Goal: Task Accomplishment & Management: Manage account settings

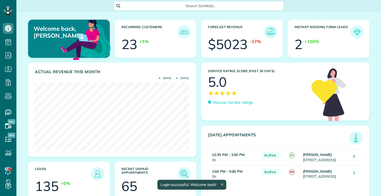
scroll to position [69, 155]
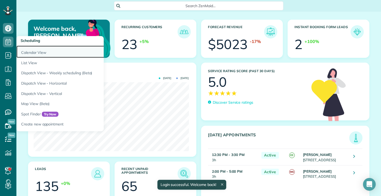
click at [39, 52] on link "Calendar View" at bounding box center [82, 52] width 132 height 12
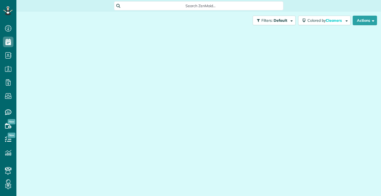
scroll to position [2, 2]
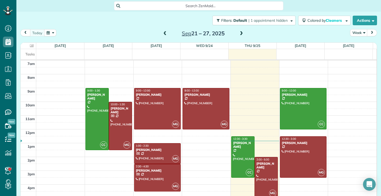
click at [164, 33] on span at bounding box center [165, 33] width 6 height 5
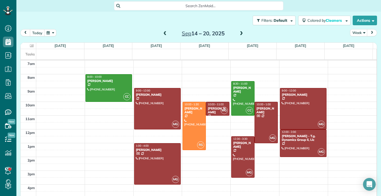
click at [164, 33] on span at bounding box center [165, 33] width 6 height 5
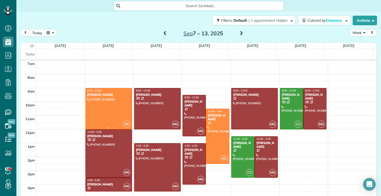
click at [96, 113] on div at bounding box center [109, 108] width 46 height 41
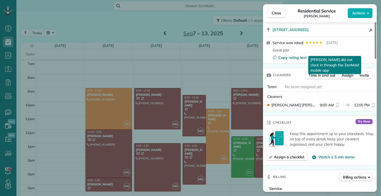
scroll to position [187, 0]
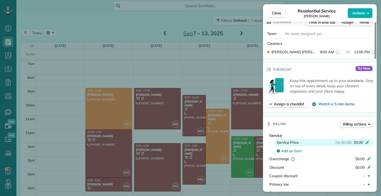
click at [367, 142] on icon at bounding box center [367, 142] width 3 height 3
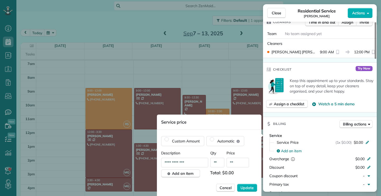
click at [237, 163] on input "**" at bounding box center [238, 162] width 22 height 10
type input "****"
click at [250, 189] on span "Update" at bounding box center [247, 187] width 13 height 5
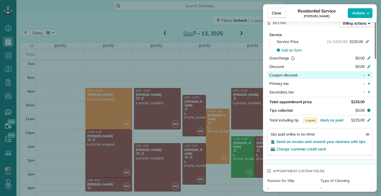
scroll to position [294, 0]
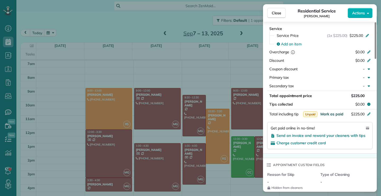
click at [335, 114] on span "Mark as paid" at bounding box center [332, 113] width 23 height 5
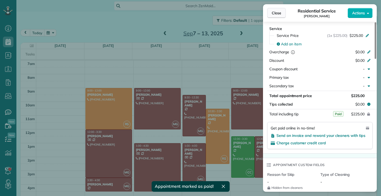
click at [275, 14] on span "Close" at bounding box center [277, 12] width 10 height 5
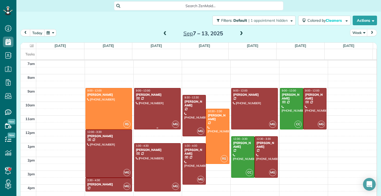
click at [156, 100] on div at bounding box center [157, 108] width 46 height 41
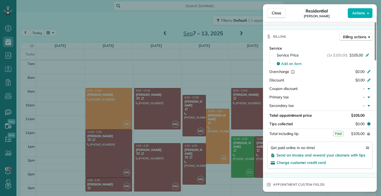
scroll to position [265, 0]
click at [275, 11] on span "Close" at bounding box center [277, 12] width 10 height 5
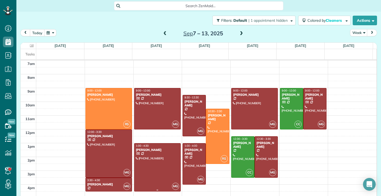
click at [175, 175] on div at bounding box center [157, 167] width 46 height 48
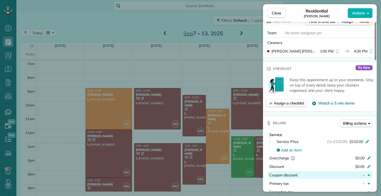
scroll to position [241, 0]
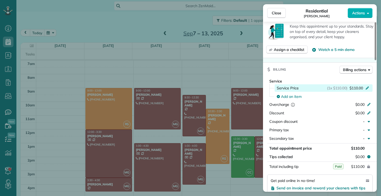
click at [368, 89] on div "(1x $110.00) $110.00" at bounding box center [349, 87] width 44 height 5
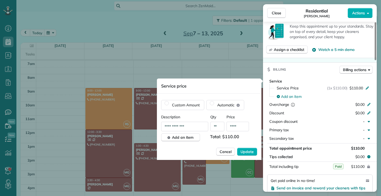
click at [236, 127] on input "****" at bounding box center [238, 126] width 22 height 10
type input "**"
type input "*******"
click at [236, 84] on div "Service price" at bounding box center [209, 85] width 105 height 15
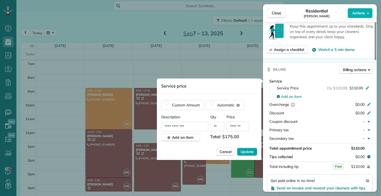
click at [244, 151] on span "Update" at bounding box center [247, 151] width 13 height 5
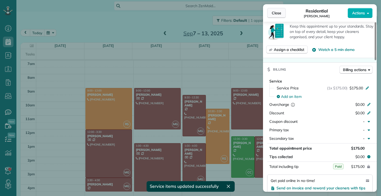
click at [278, 12] on span "Close" at bounding box center [277, 12] width 10 height 5
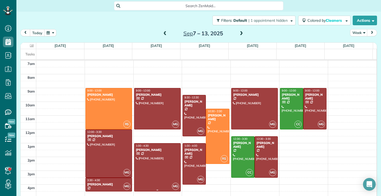
click at [148, 179] on div at bounding box center [157, 167] width 46 height 48
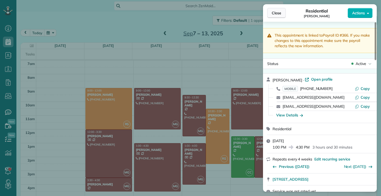
click at [282, 11] on button "Close" at bounding box center [276, 13] width 19 height 10
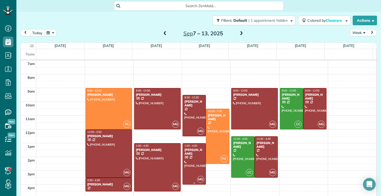
click at [187, 170] on div at bounding box center [194, 163] width 23 height 41
